Goal: Navigation & Orientation: Find specific page/section

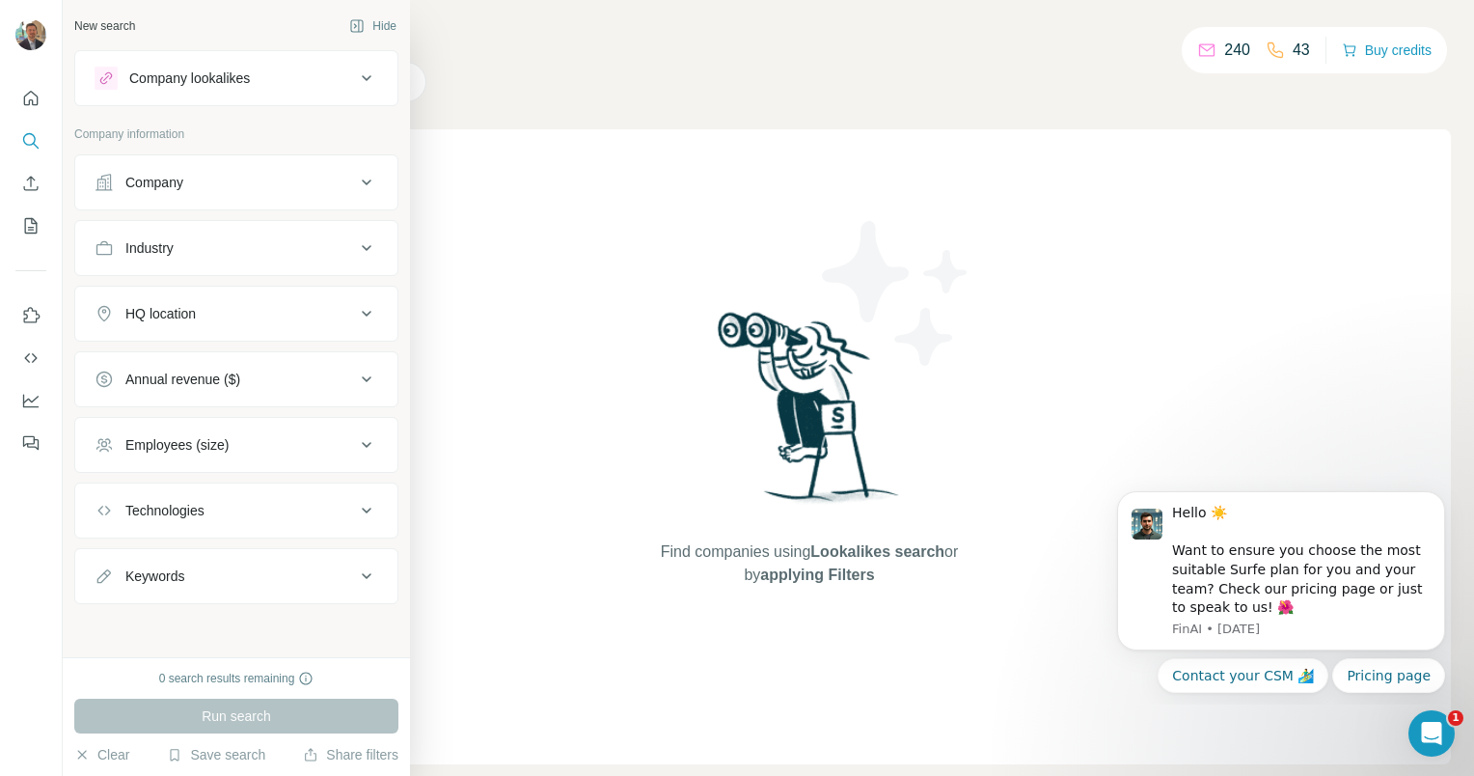
click at [231, 184] on div "Company" at bounding box center [225, 182] width 260 height 19
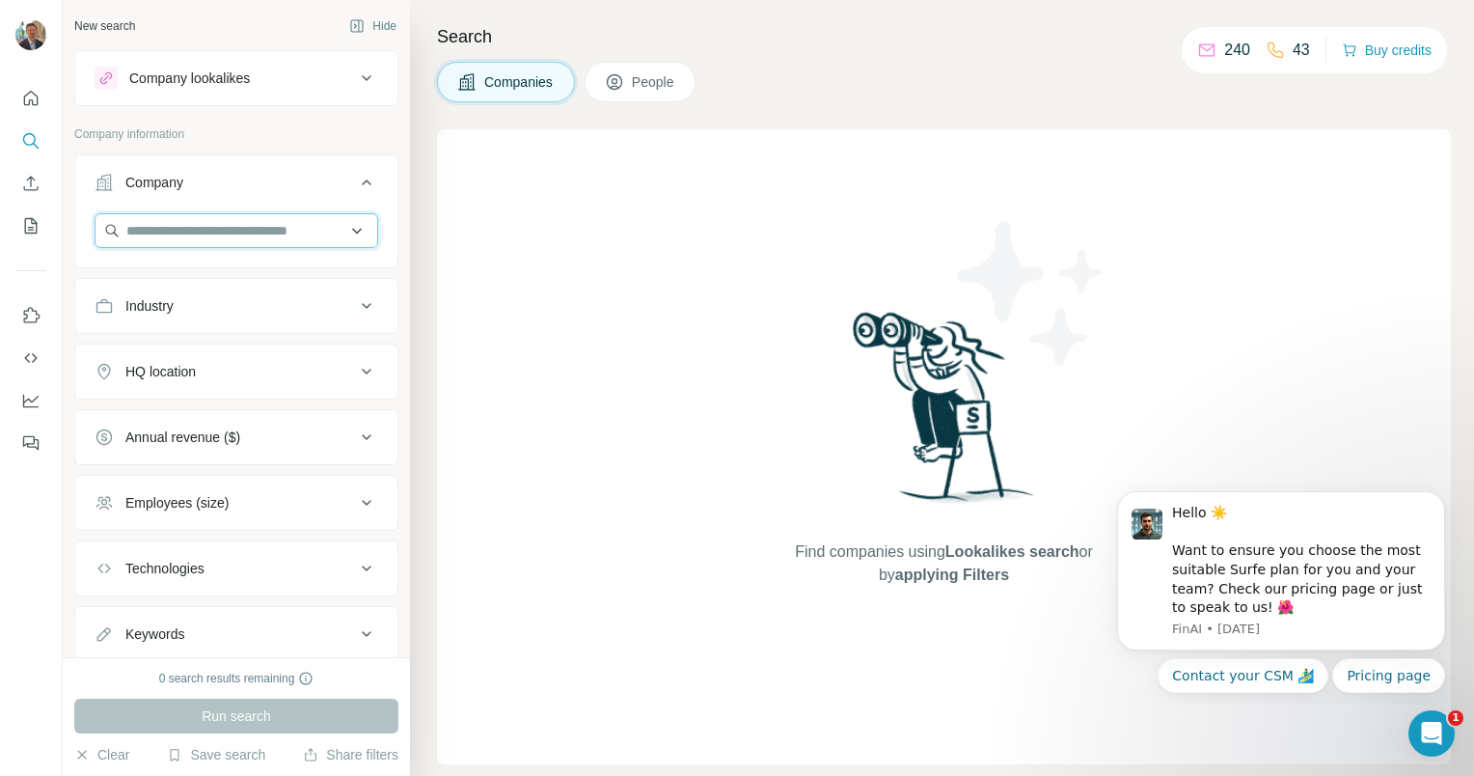
click at [281, 235] on input "text" at bounding box center [237, 230] width 284 height 35
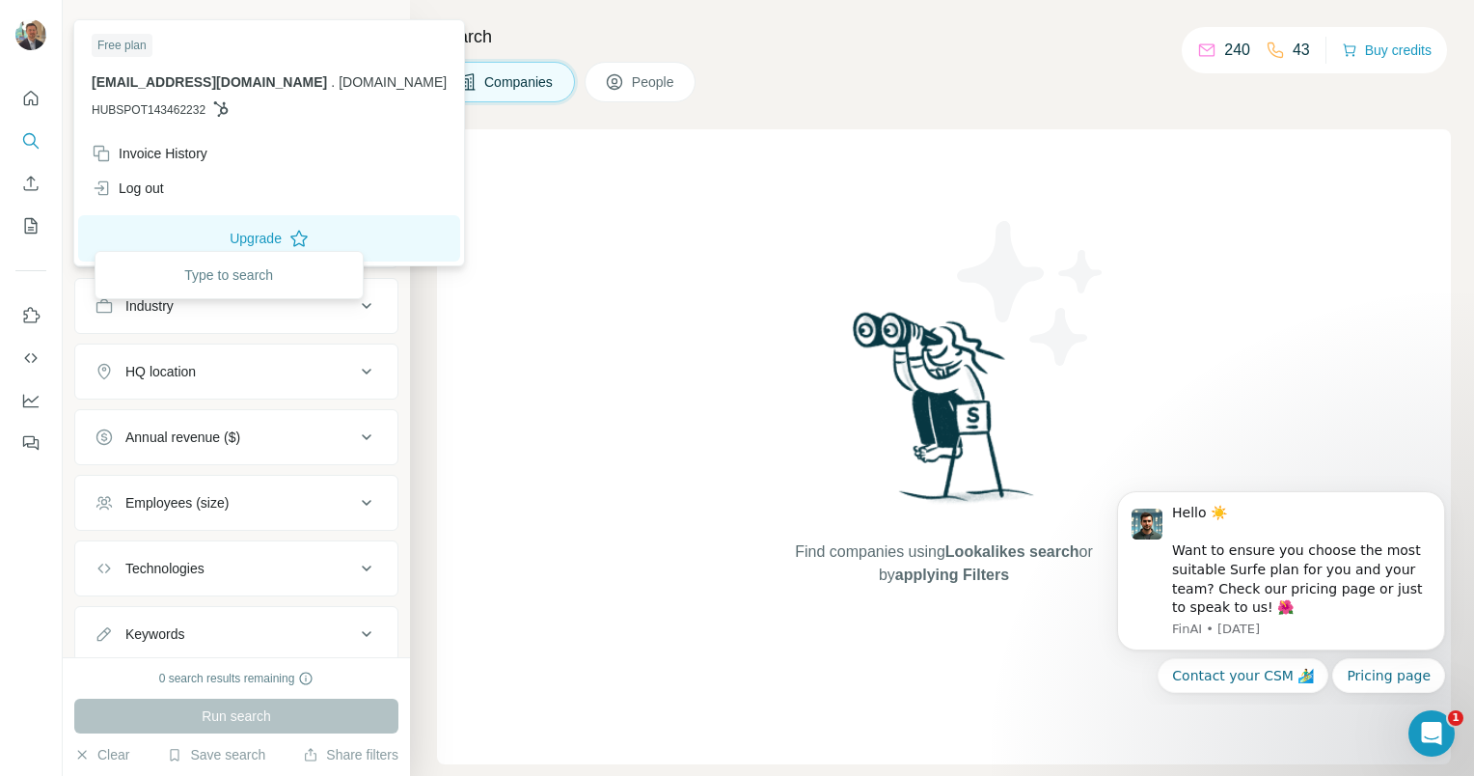
click at [33, 34] on img at bounding box center [30, 34] width 31 height 31
click at [29, 109] on button "Quick start" at bounding box center [30, 98] width 31 height 35
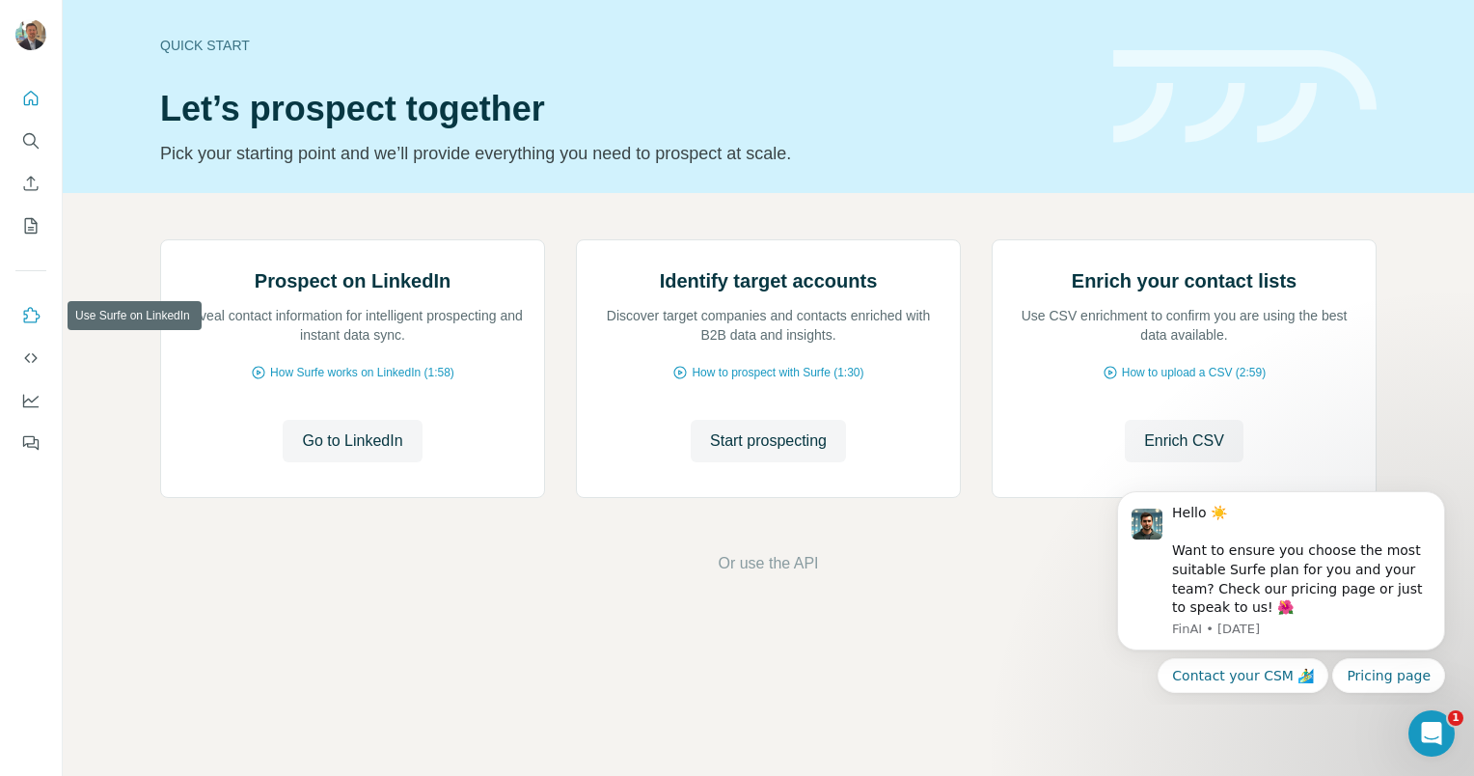
click at [31, 316] on icon "Use Surfe on LinkedIn" at bounding box center [30, 315] width 19 height 19
click at [39, 104] on icon "Quick start" at bounding box center [30, 98] width 19 height 19
click at [14, 97] on div at bounding box center [31, 264] width 62 height 391
click at [36, 96] on icon "Quick start" at bounding box center [31, 98] width 14 height 14
click at [35, 144] on icon "Search" at bounding box center [30, 140] width 19 height 19
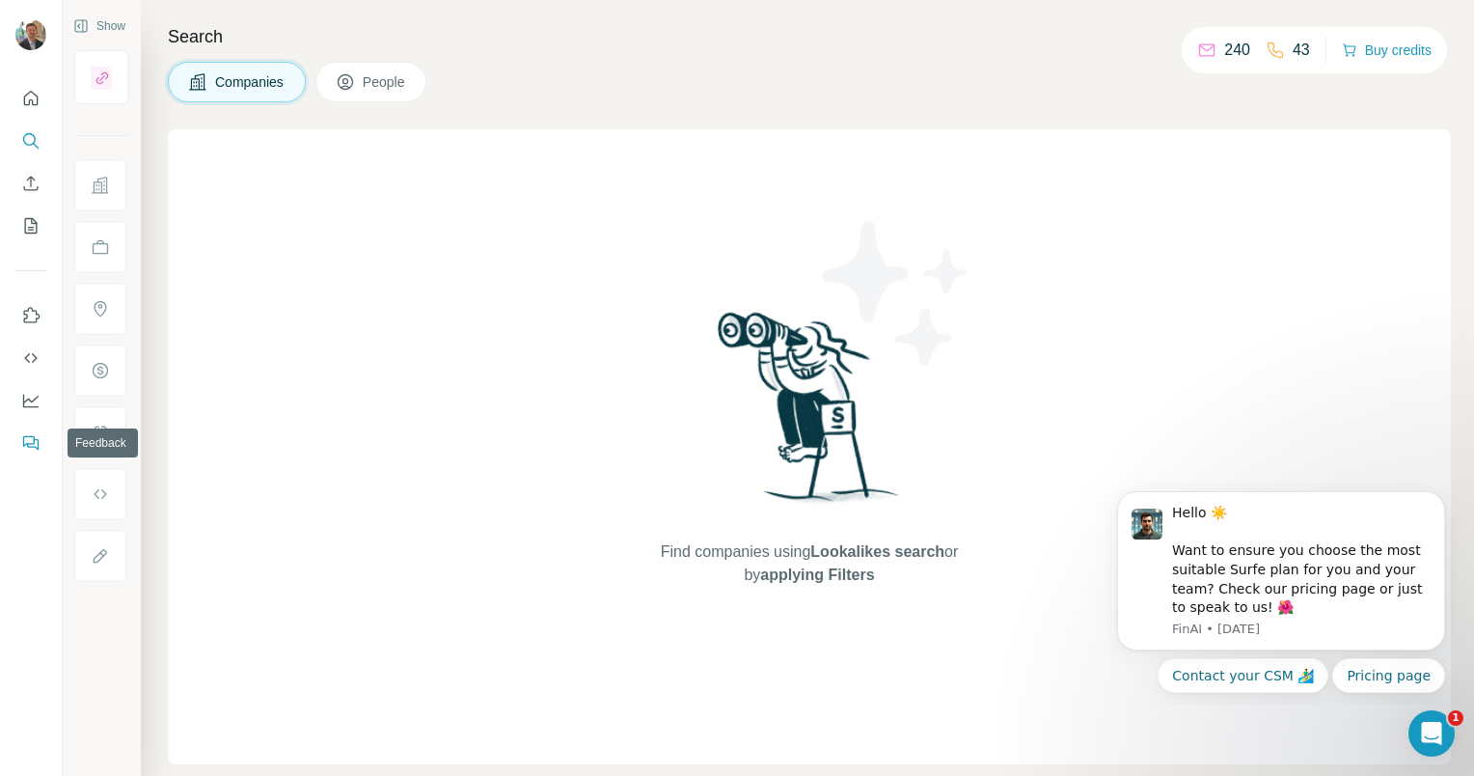
click at [31, 436] on icon "Feedback" at bounding box center [29, 441] width 12 height 11
click at [35, 403] on icon "Dashboard" at bounding box center [30, 400] width 19 height 19
